Goal: Transaction & Acquisition: Purchase product/service

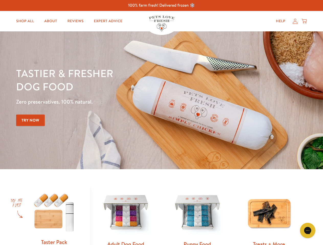
click at [161, 123] on div "Tastier & fresher dog food Zero preservatives. 100% natural. Try Now" at bounding box center [113, 101] width 194 height 68
click at [308, 231] on icon "Gorgias live chat" at bounding box center [307, 230] width 5 height 5
